Goal: Check status: Check status

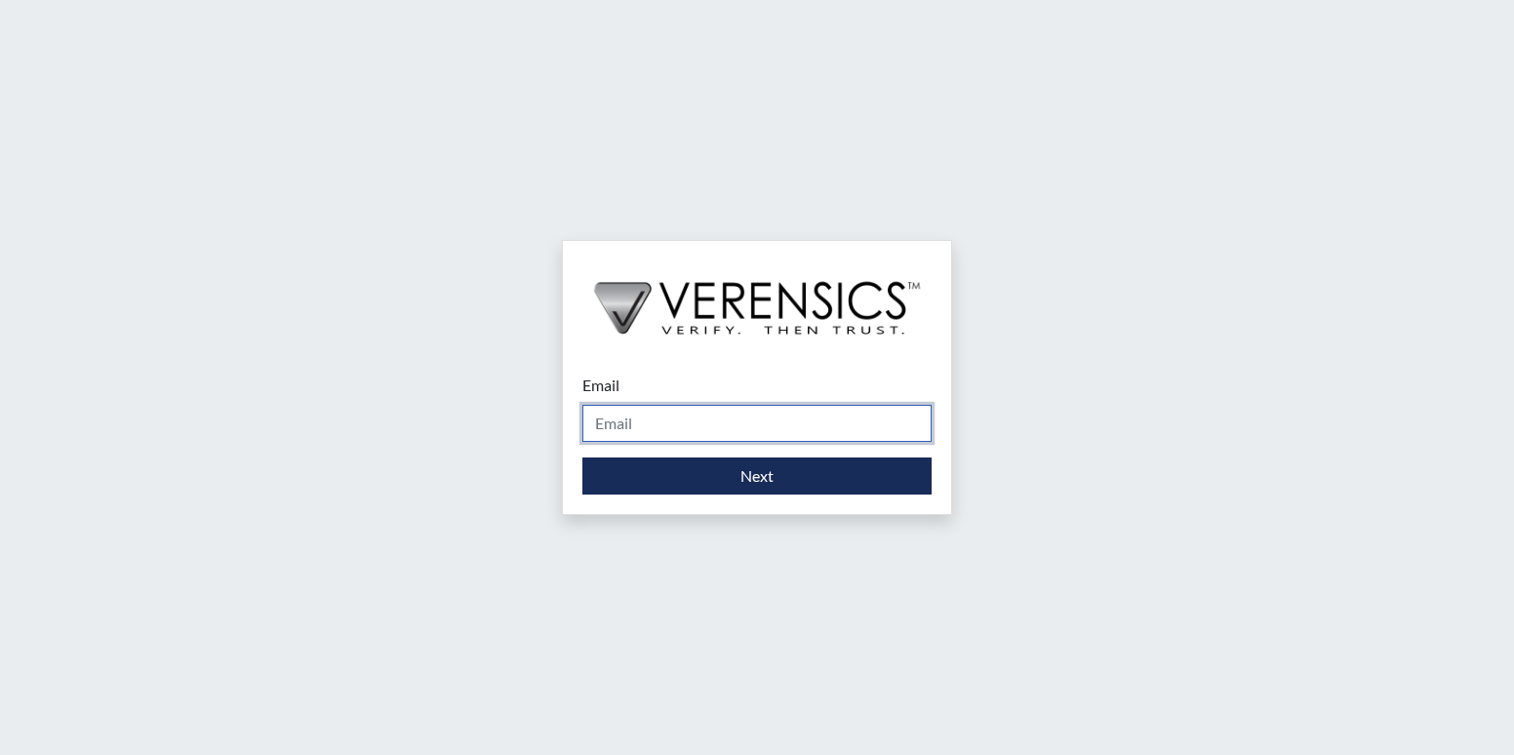
click at [665, 423] on input "Email" at bounding box center [756, 423] width 349 height 37
type input "[PERSON_NAME][EMAIL_ADDRESS][PERSON_NAME][DOMAIN_NAME]"
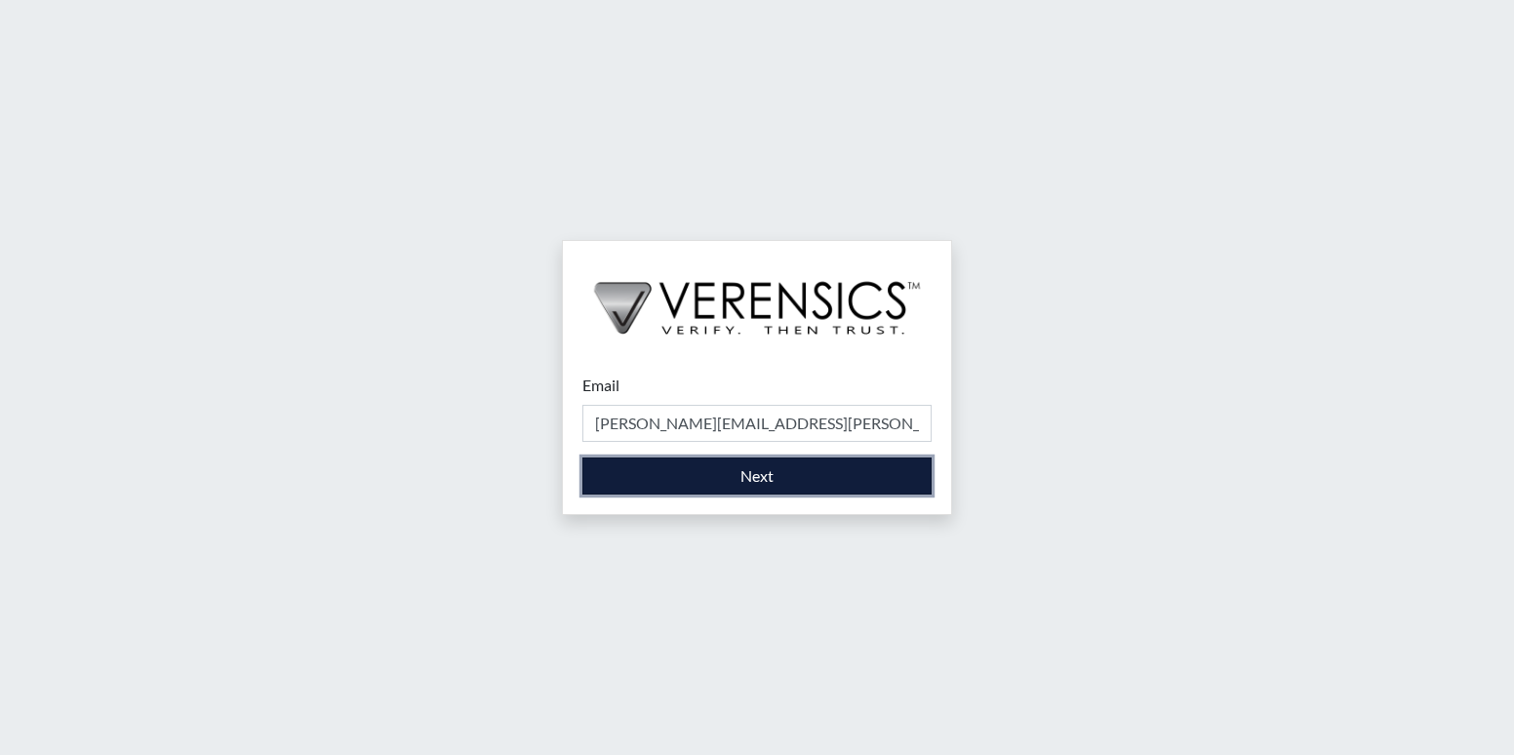
click at [709, 457] on button "Next" at bounding box center [756, 475] width 349 height 37
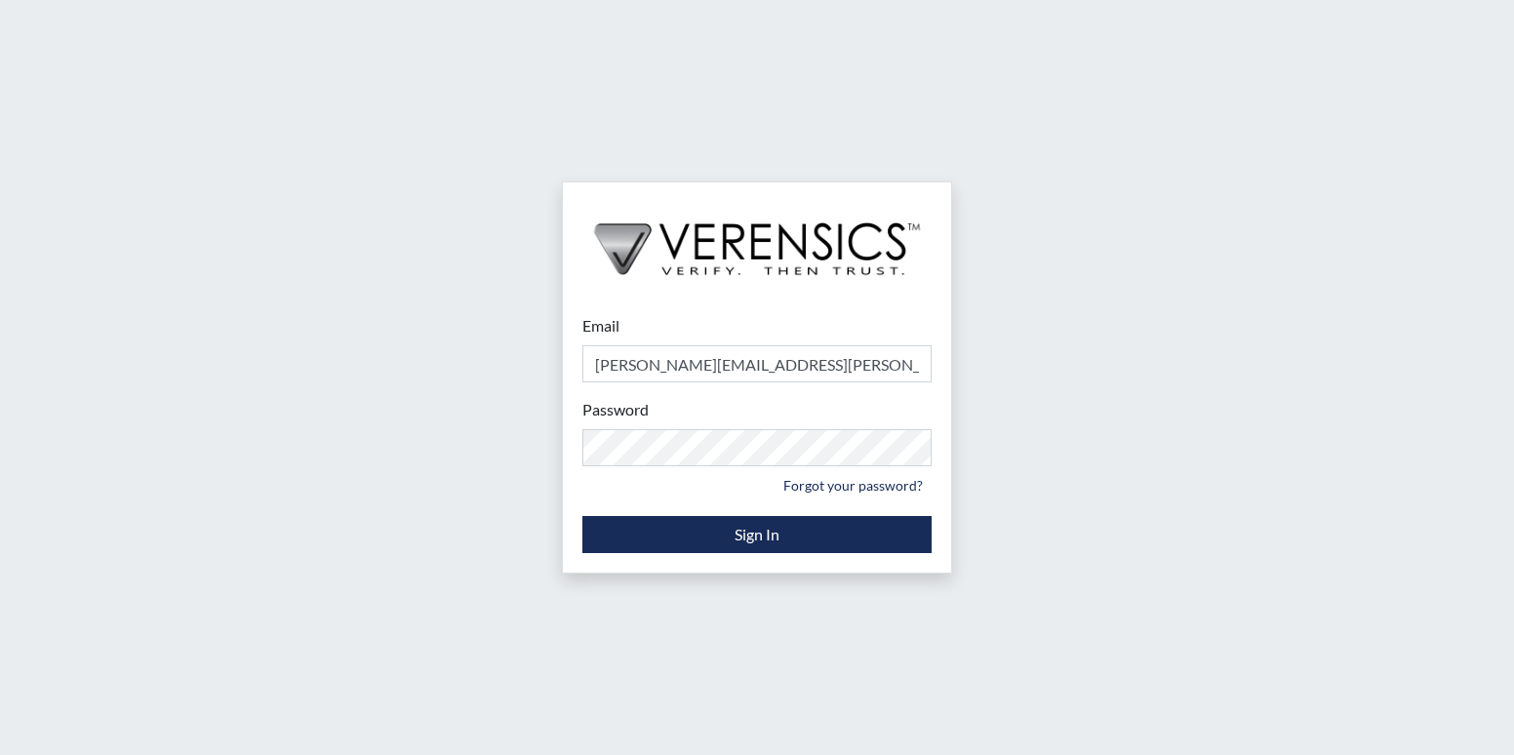
drag, startPoint x: 1380, startPoint y: 421, endPoint x: 1180, endPoint y: 477, distance: 207.5
click at [1380, 421] on div "Email [PERSON_NAME][EMAIL_ADDRESS][PERSON_NAME][DOMAIN_NAME] Please provide you…" at bounding box center [757, 377] width 1514 height 755
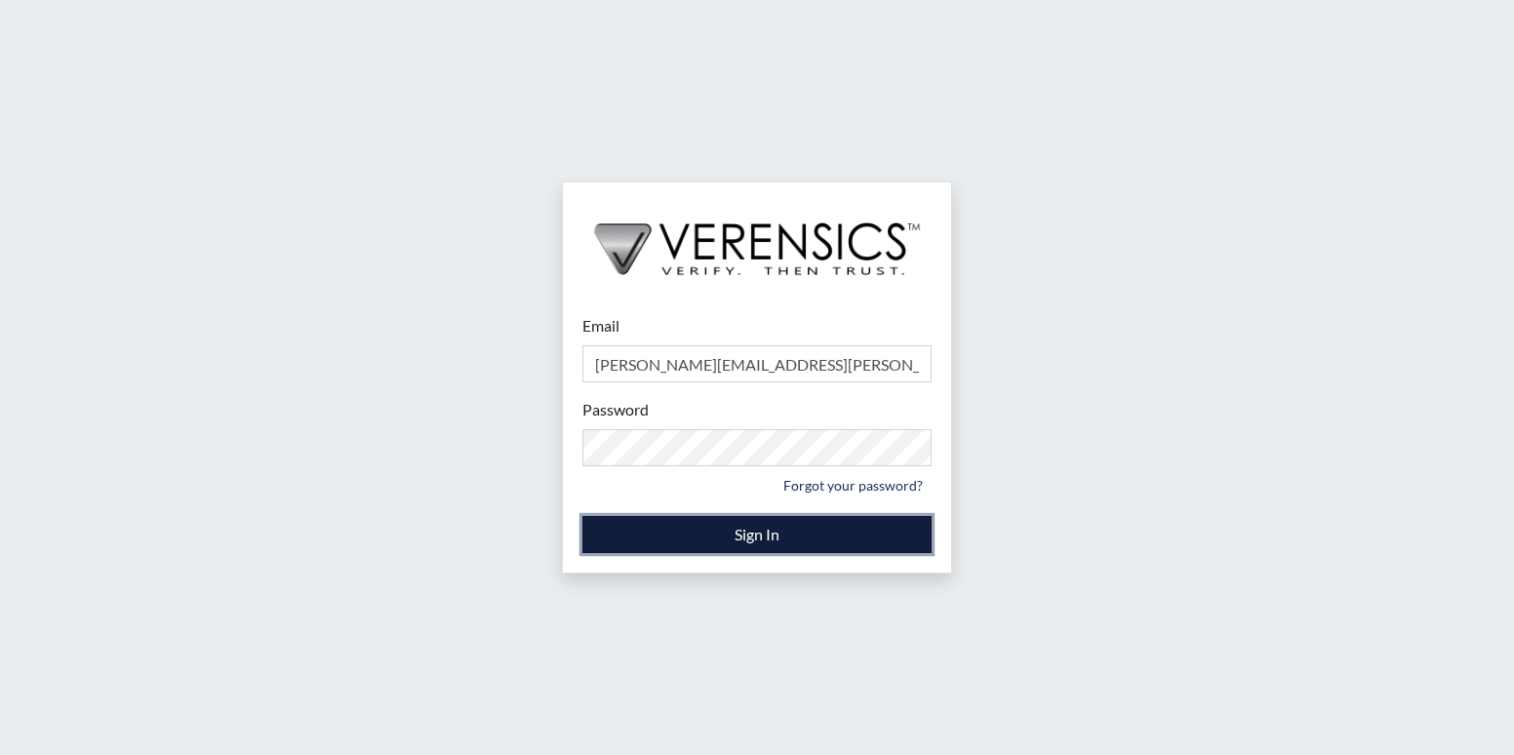
click at [866, 542] on button "Sign In" at bounding box center [756, 534] width 349 height 37
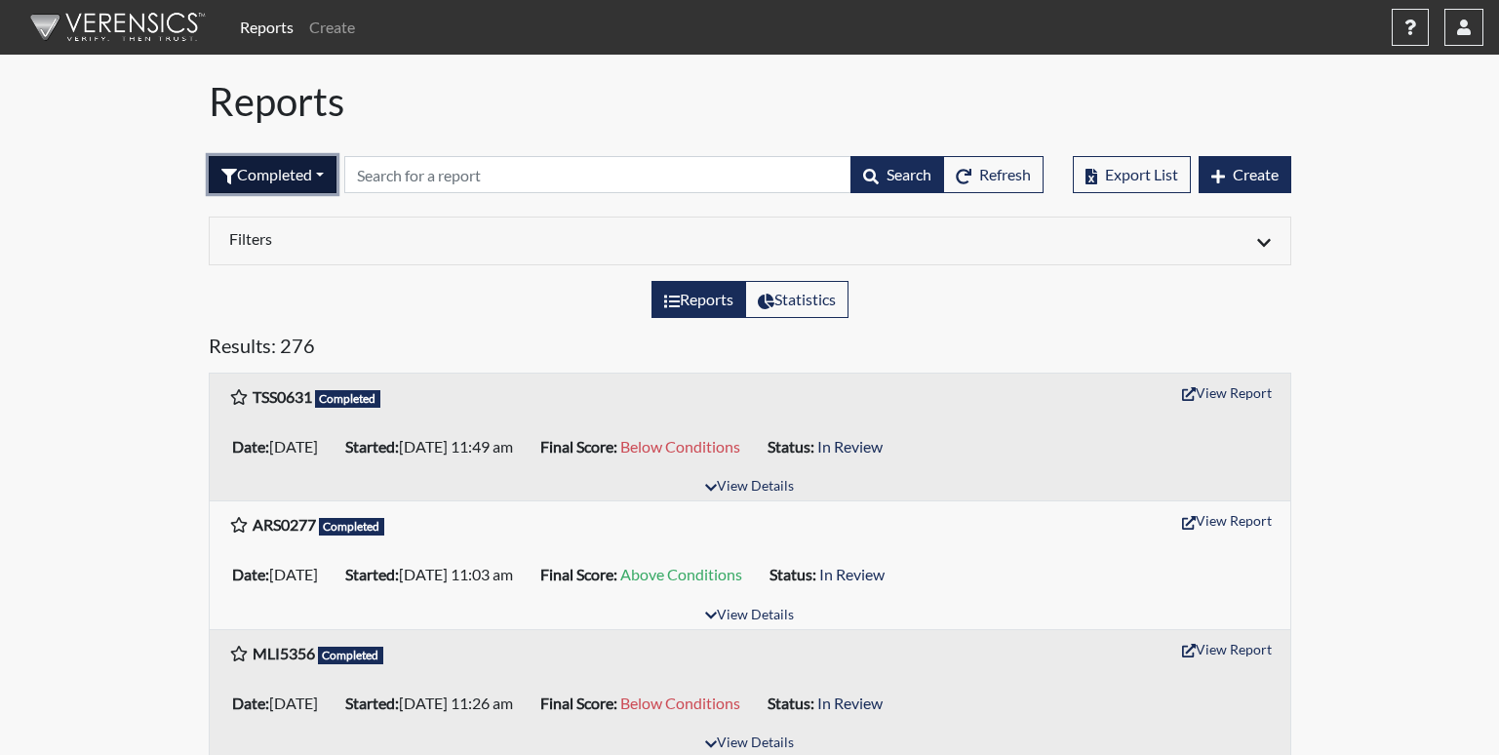
click at [267, 163] on button "Completed" at bounding box center [273, 174] width 128 height 37
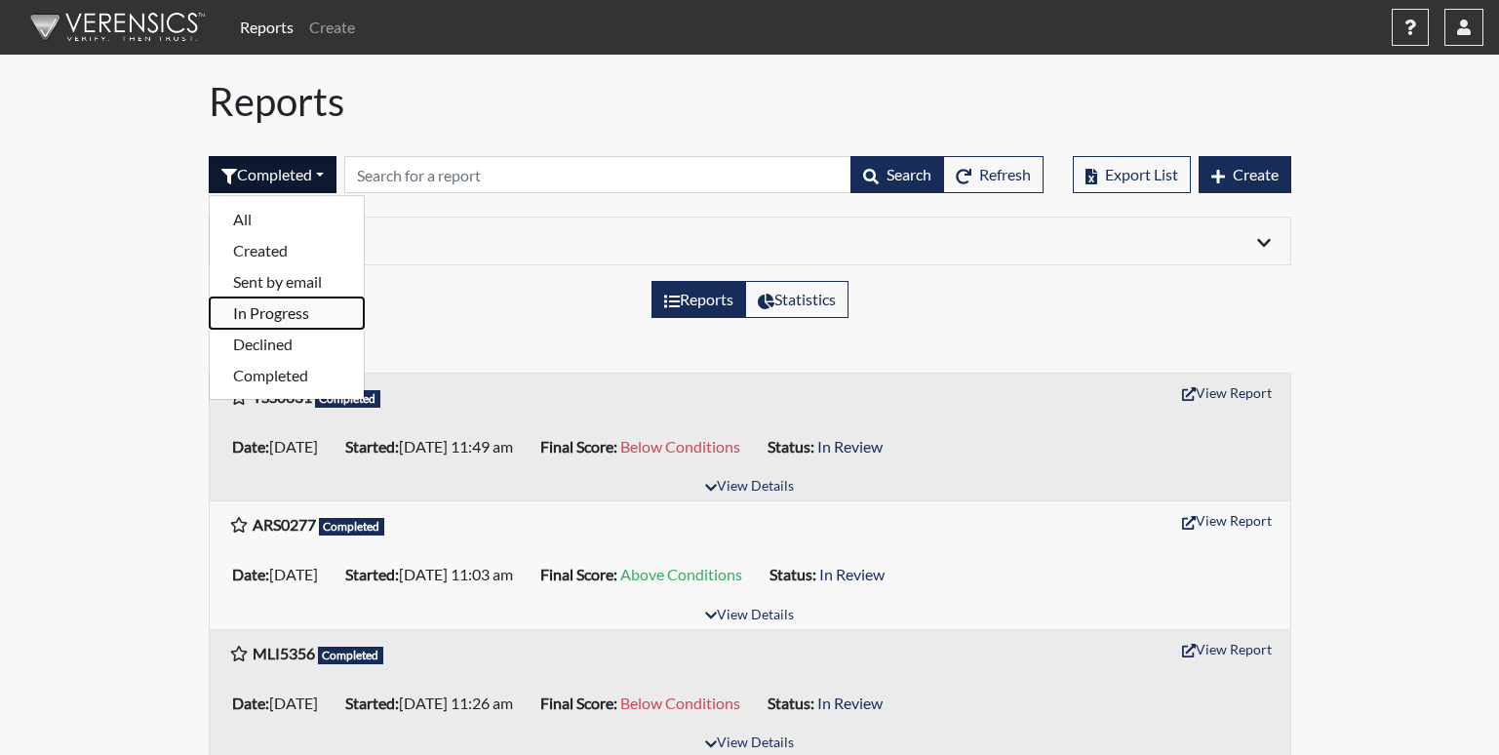
click at [282, 314] on button "In Progress" at bounding box center [287, 313] width 154 height 31
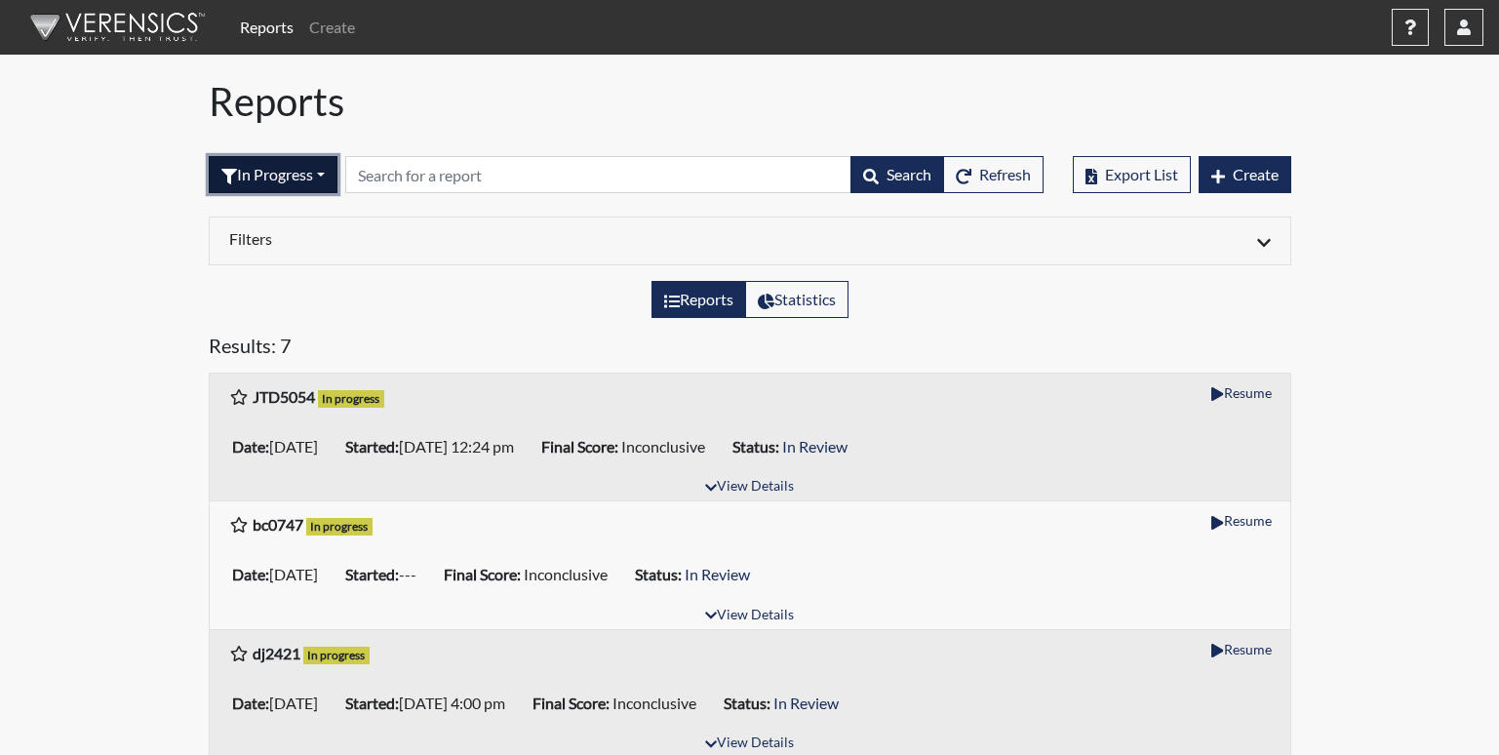
click at [264, 175] on button "In Progress" at bounding box center [273, 174] width 129 height 37
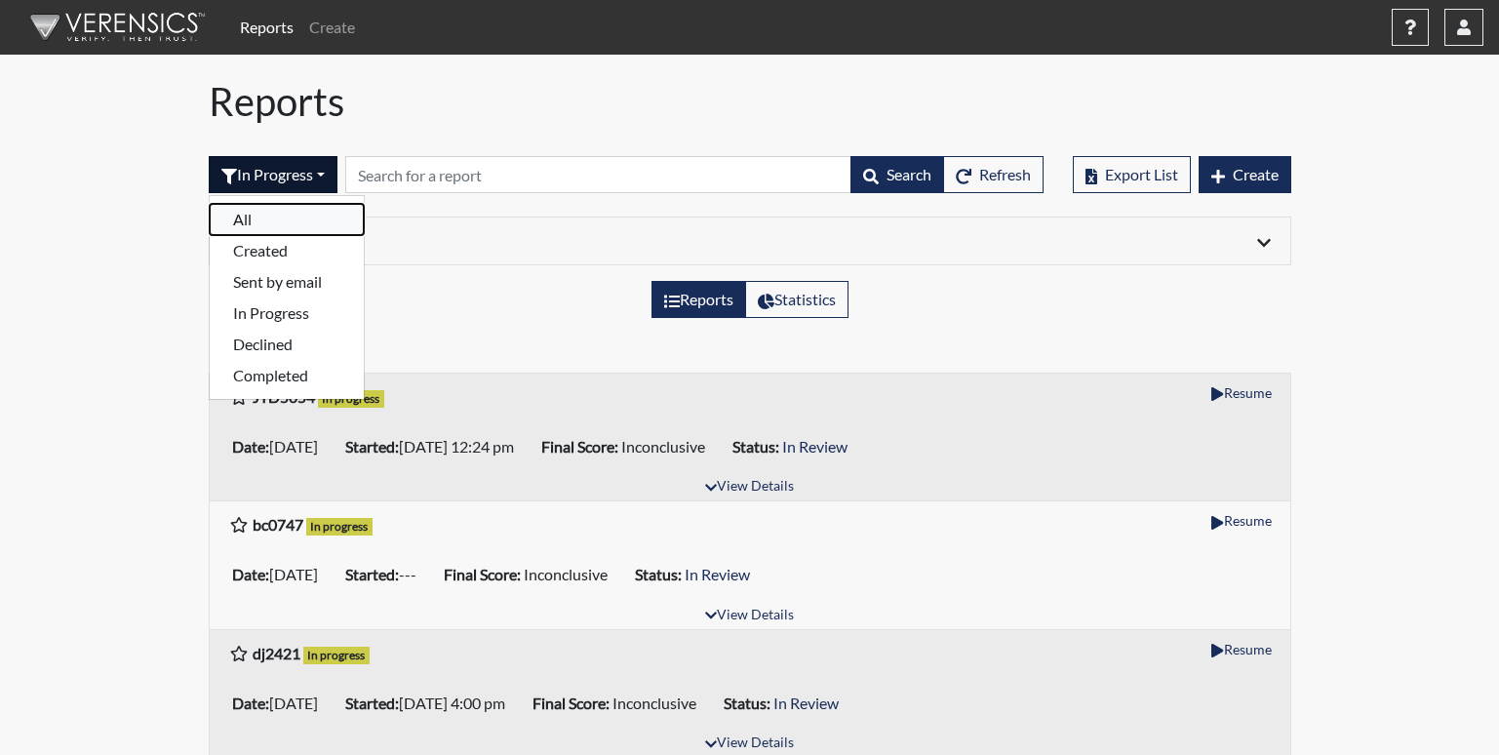
click at [288, 231] on button "All" at bounding box center [287, 219] width 154 height 31
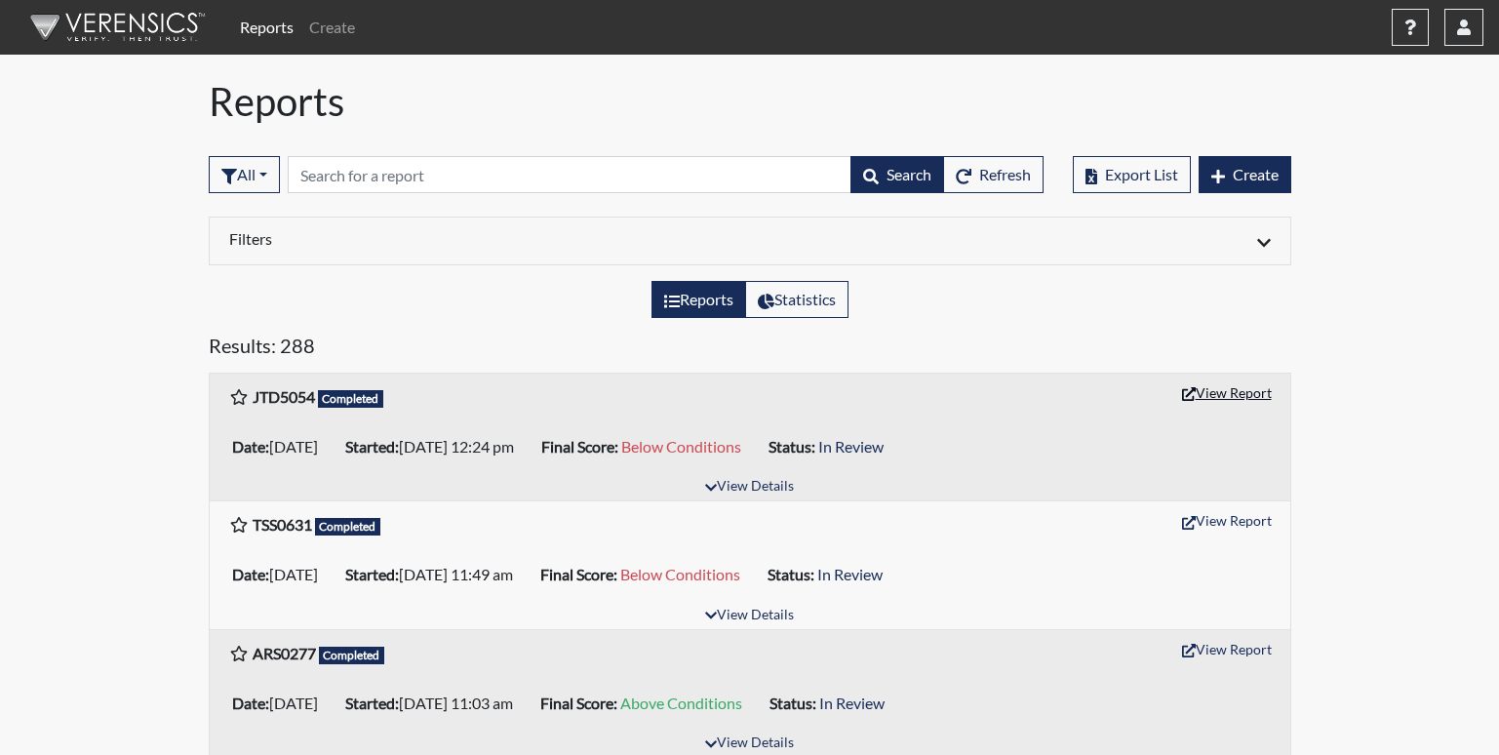
click at [1228, 388] on button "View Report" at bounding box center [1226, 392] width 107 height 30
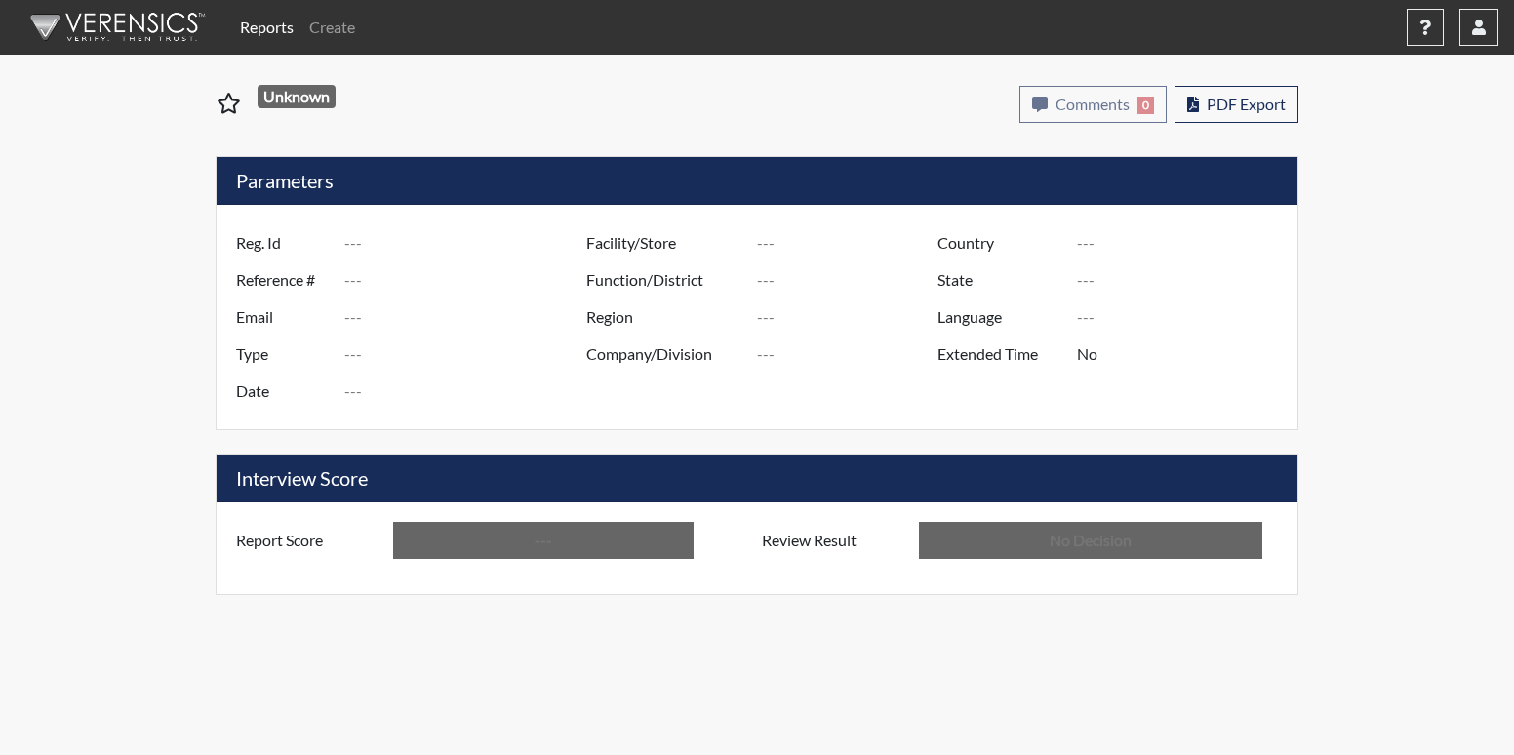
type input "JTD5054"
type input "51466"
type input "---"
type input "Corrections Pre-Employment"
type input "Sep 25, 2025"
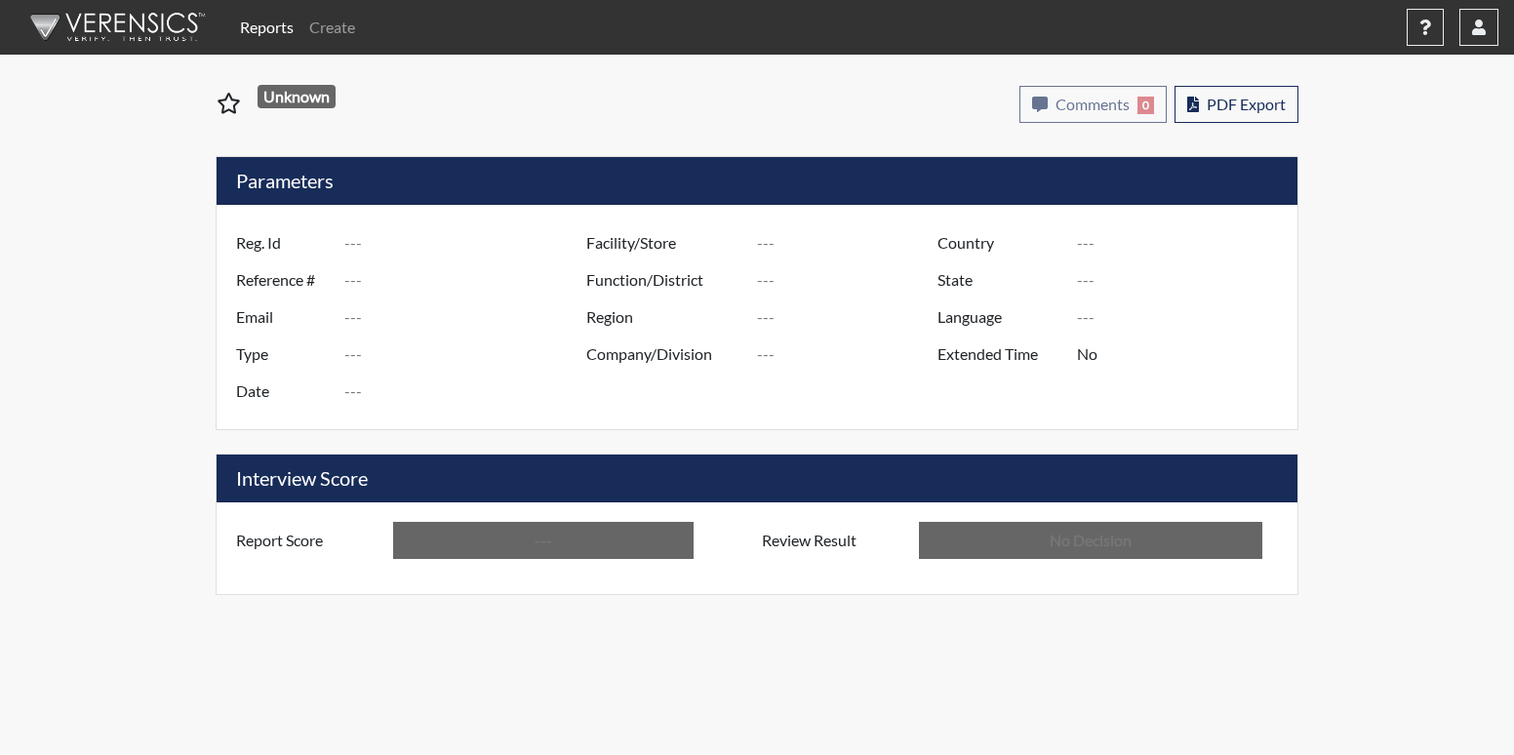
type input "[PERSON_NAME]"
type input "[GEOGRAPHIC_DATA]"
type input "[US_STATE]"
type input "English"
type input "Below Conditions"
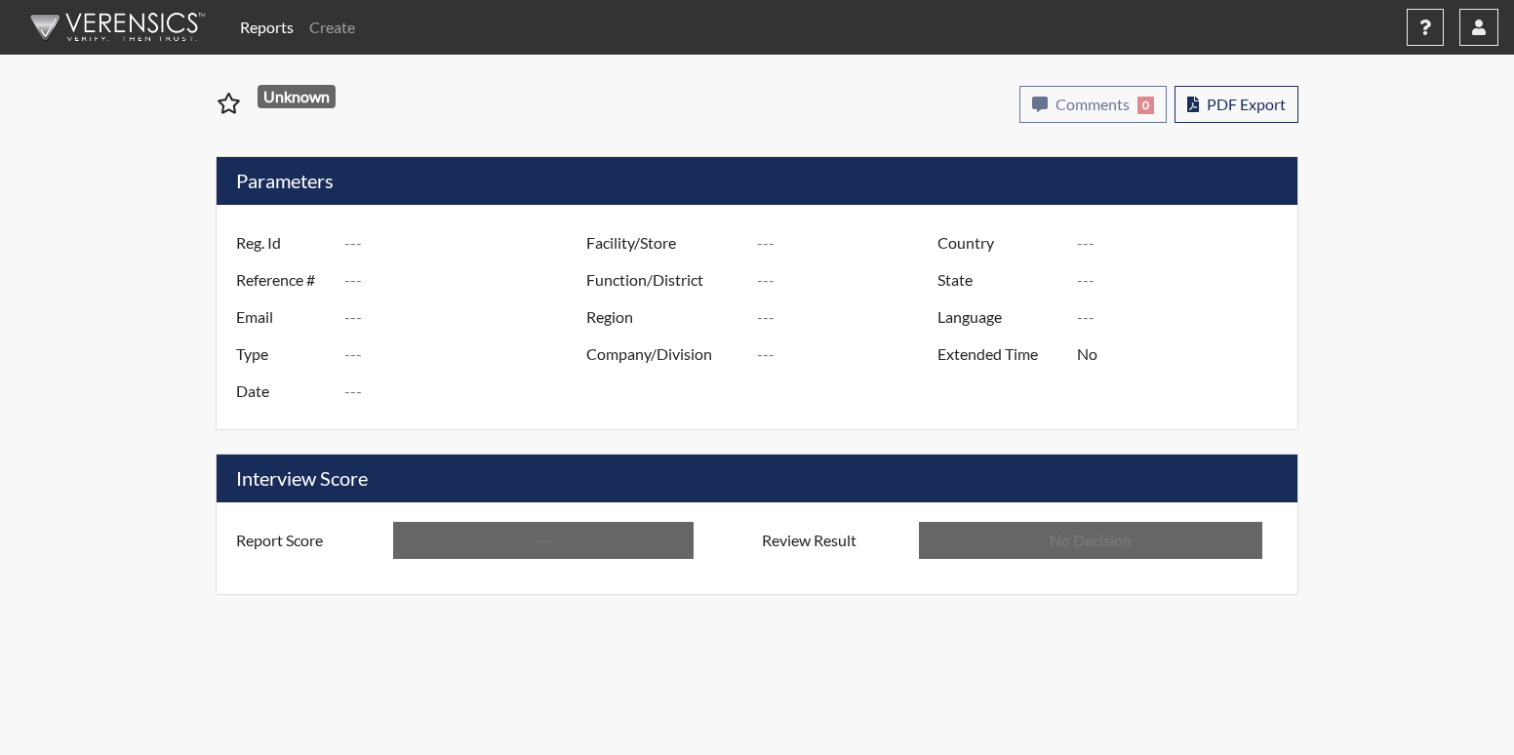
type input "In Review"
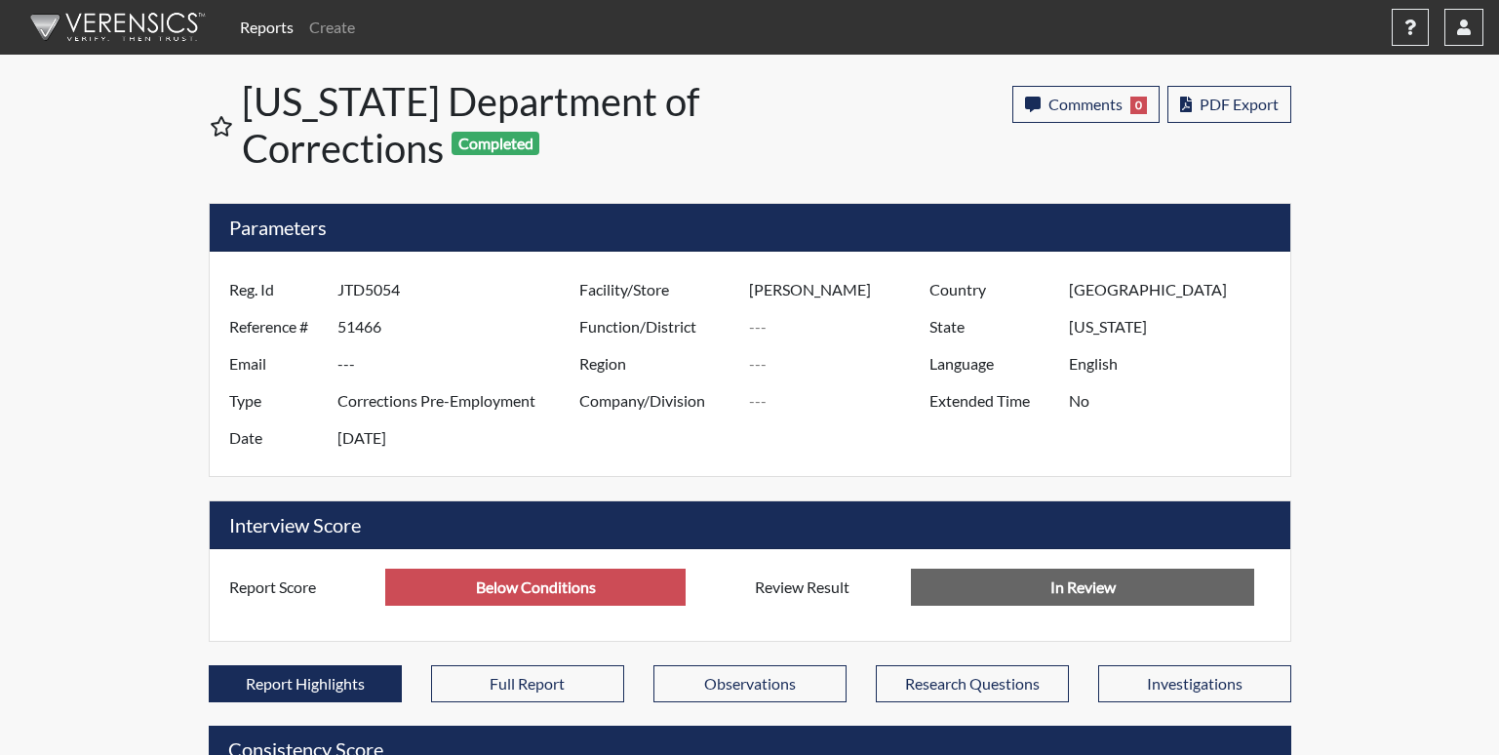
scroll to position [324, 811]
drag, startPoint x: 753, startPoint y: 141, endPoint x: 728, endPoint y: 137, distance: 25.8
click at [728, 137] on h1 "Georgia Department of Corrections Completed" at bounding box center [497, 125] width 510 height 94
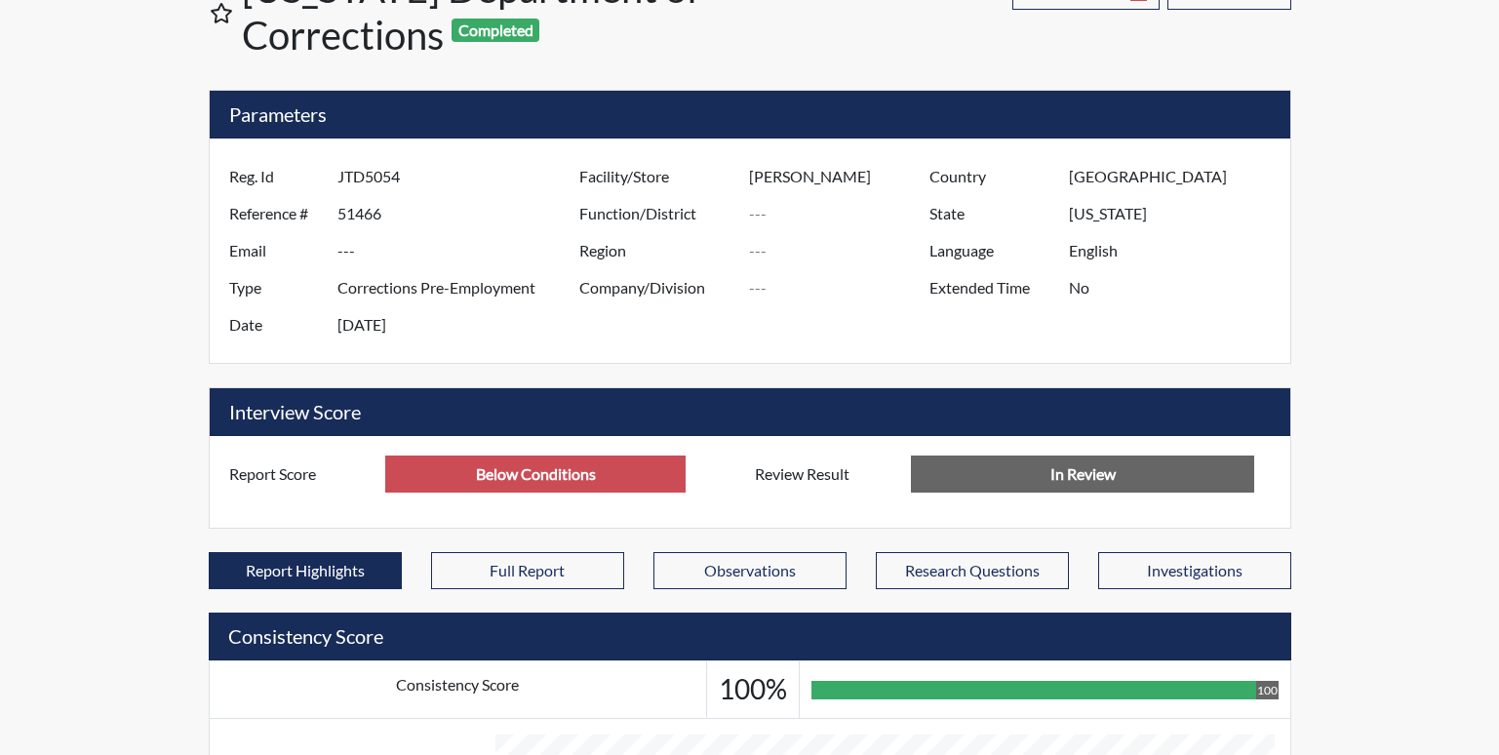
scroll to position [683, 0]
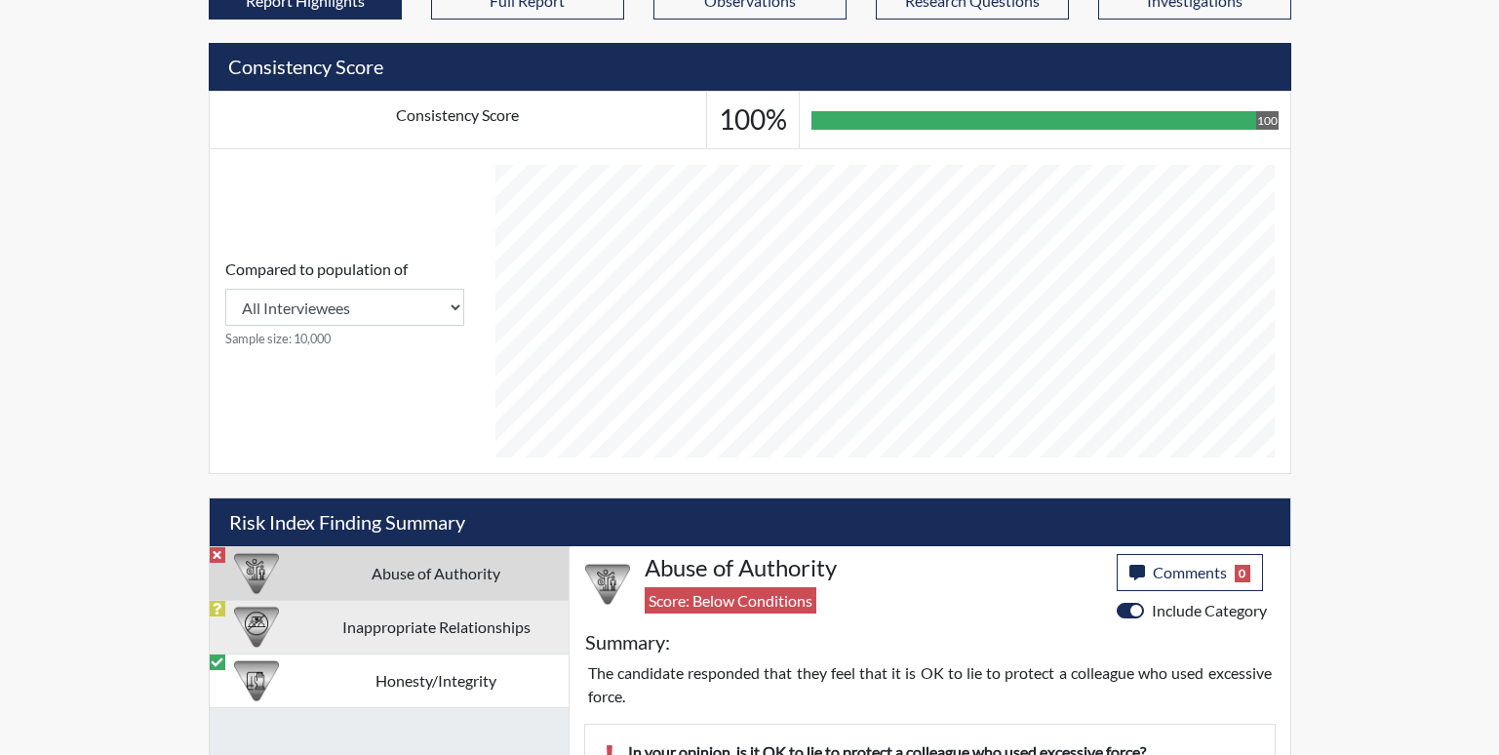
click at [413, 646] on td "Inappropriate Relationships" at bounding box center [436, 627] width 264 height 54
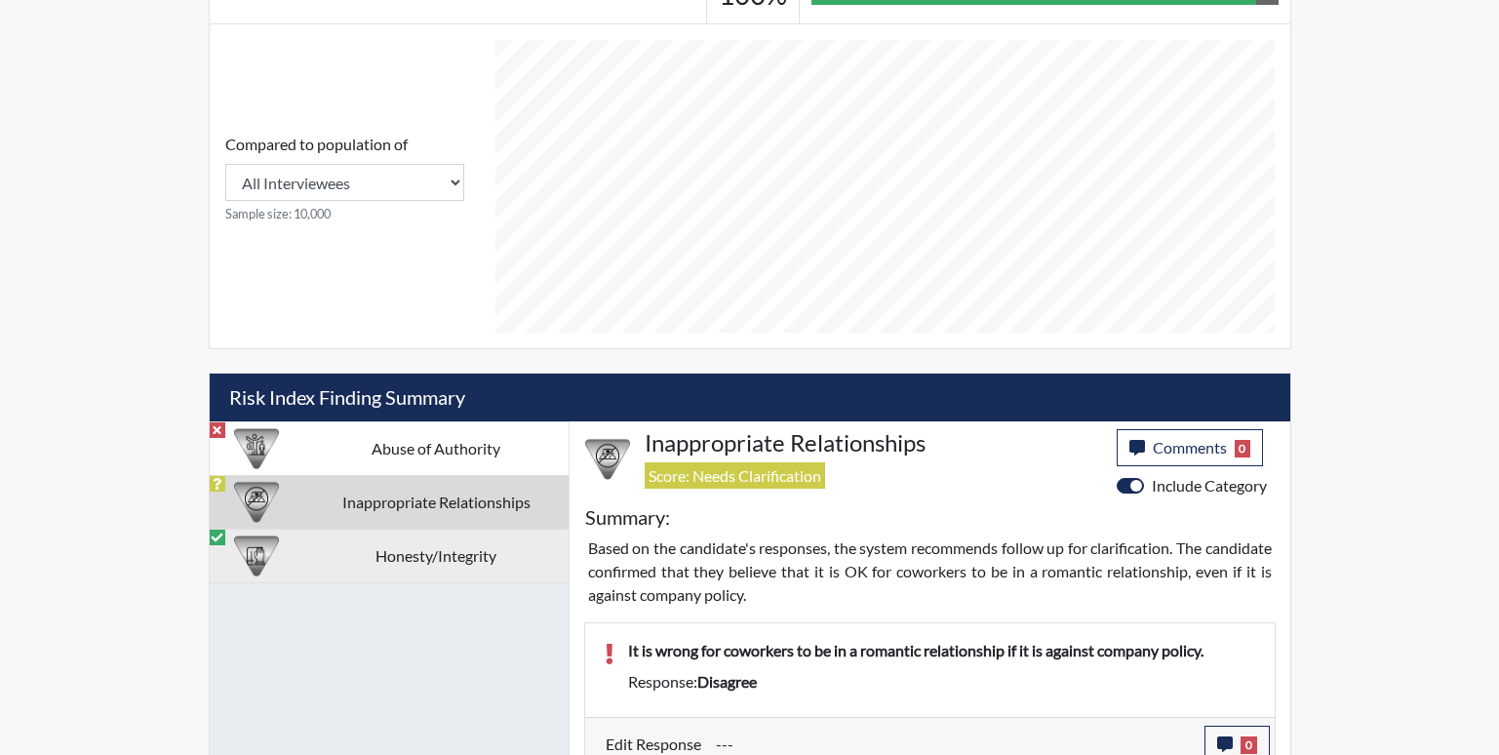
scroll to position [825, 0]
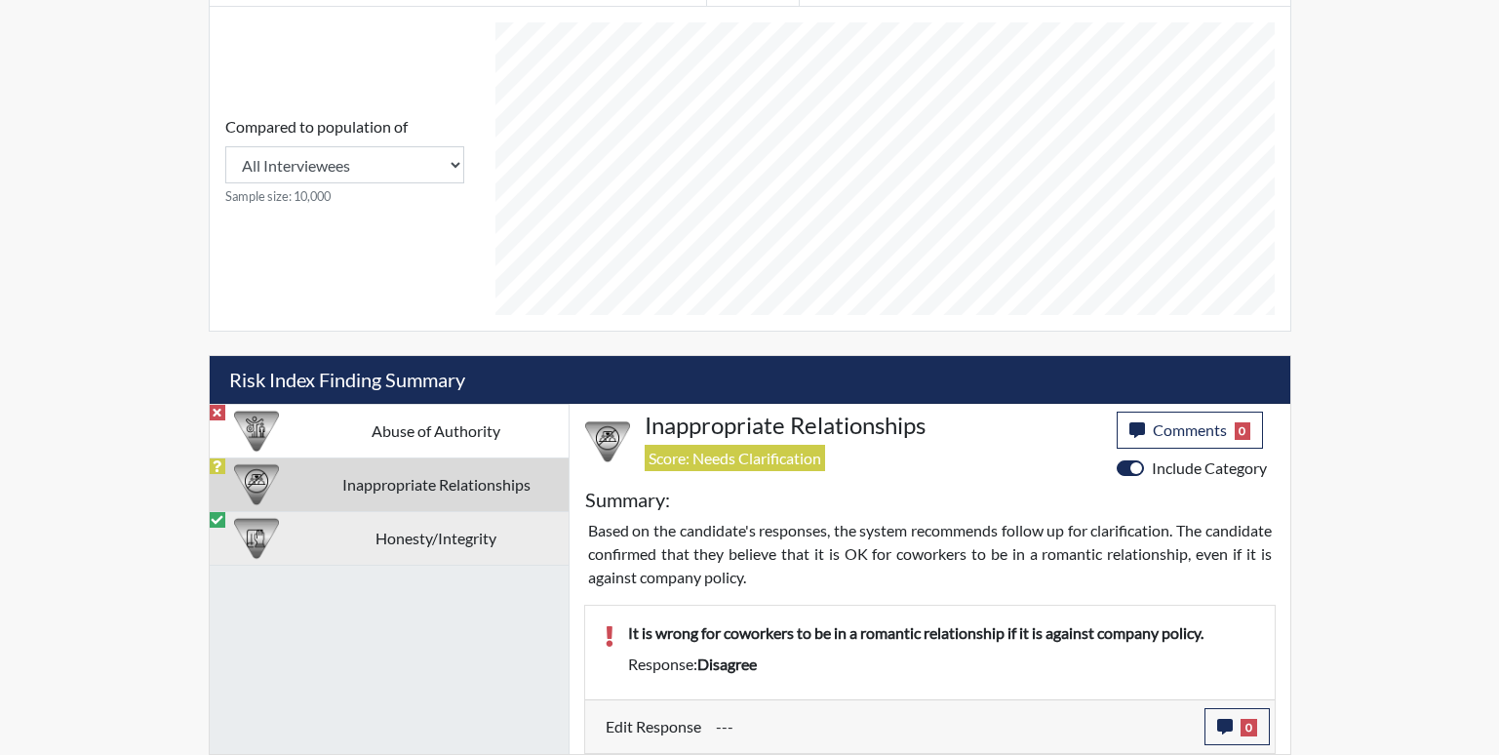
click at [356, 544] on td "Honesty/Integrity" at bounding box center [436, 538] width 264 height 54
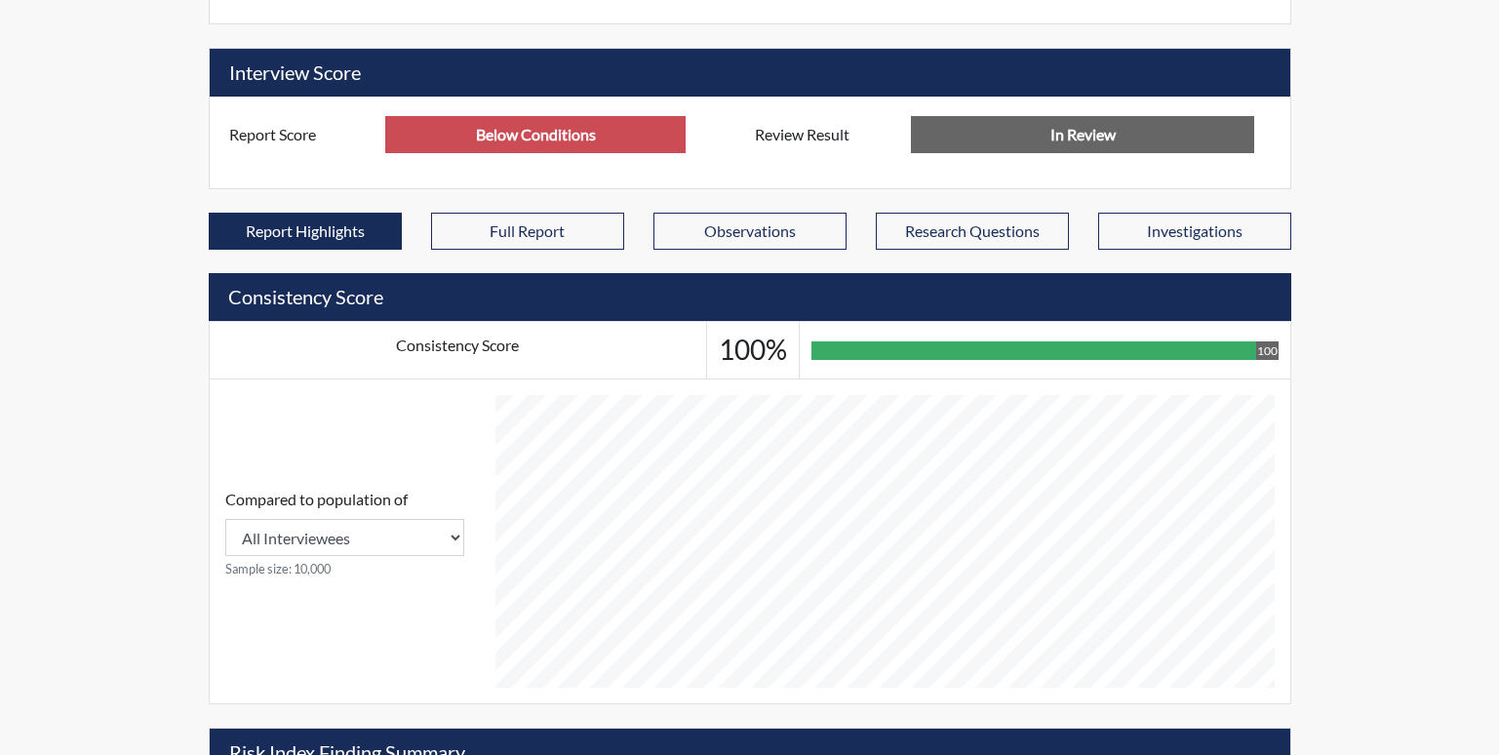
scroll to position [0, 0]
